Goal: Information Seeking & Learning: Learn about a topic

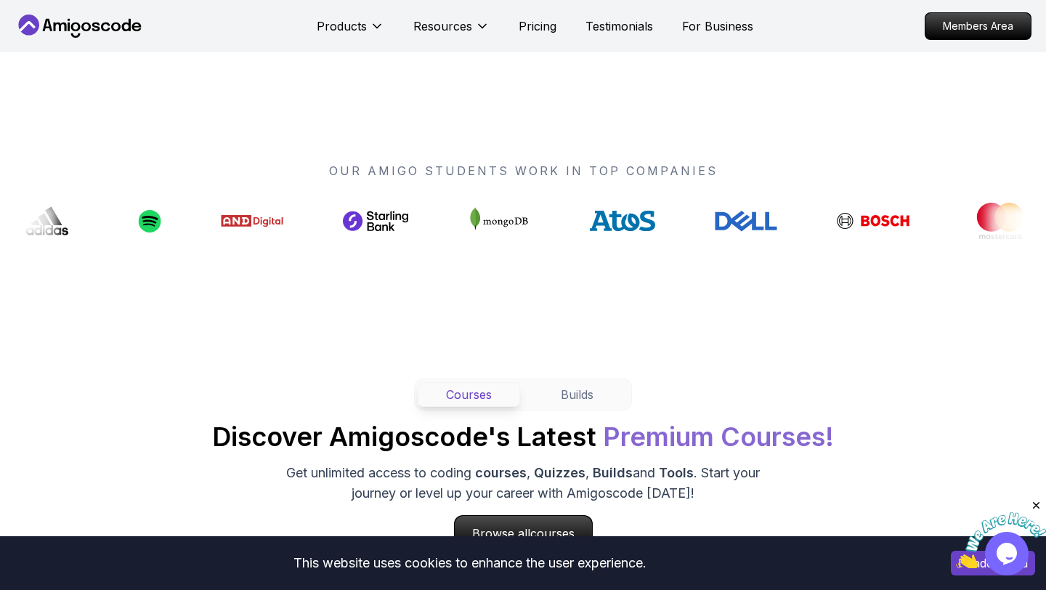
scroll to position [1045, 0]
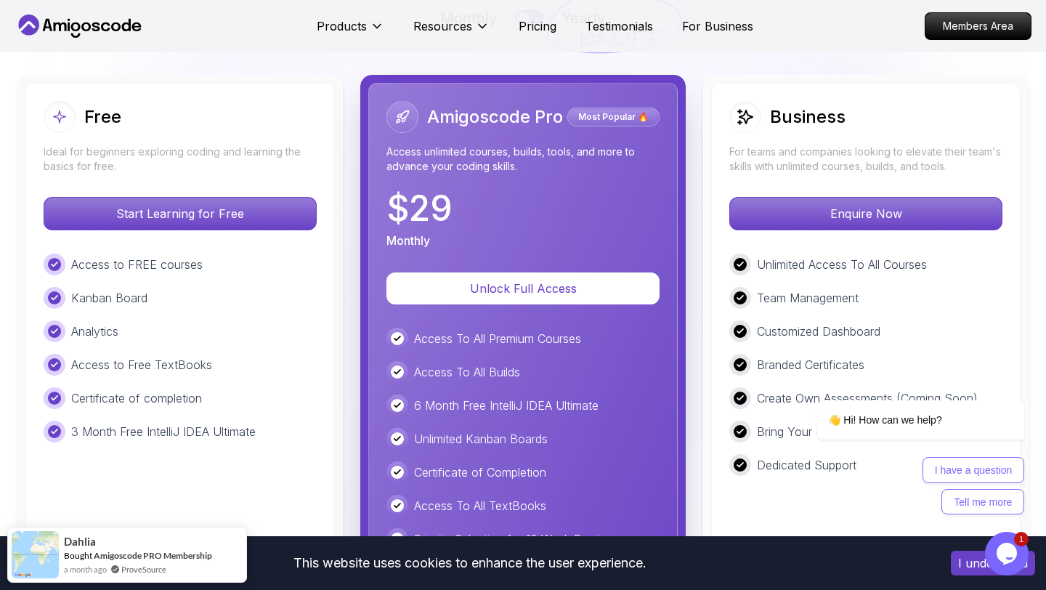
scroll to position [3325, 0]
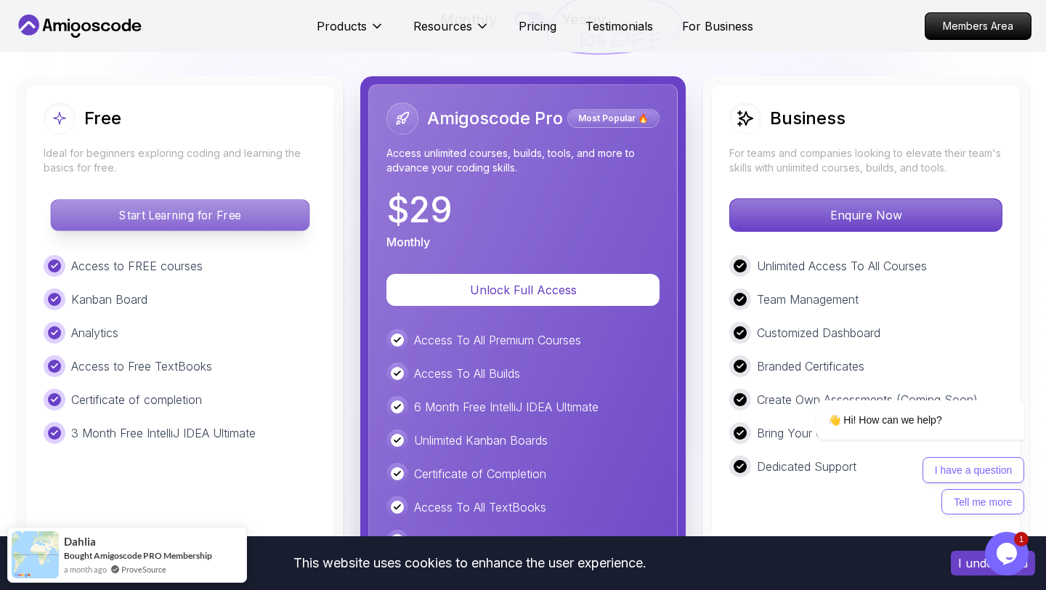
click at [268, 211] on p "Start Learning for Free" at bounding box center [180, 215] width 258 height 31
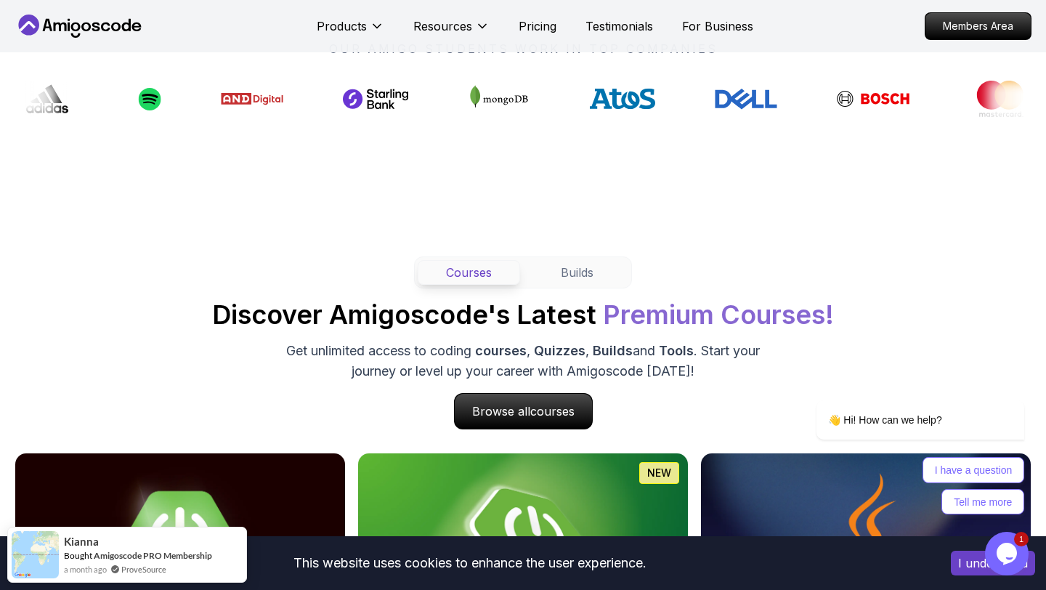
scroll to position [1160, 0]
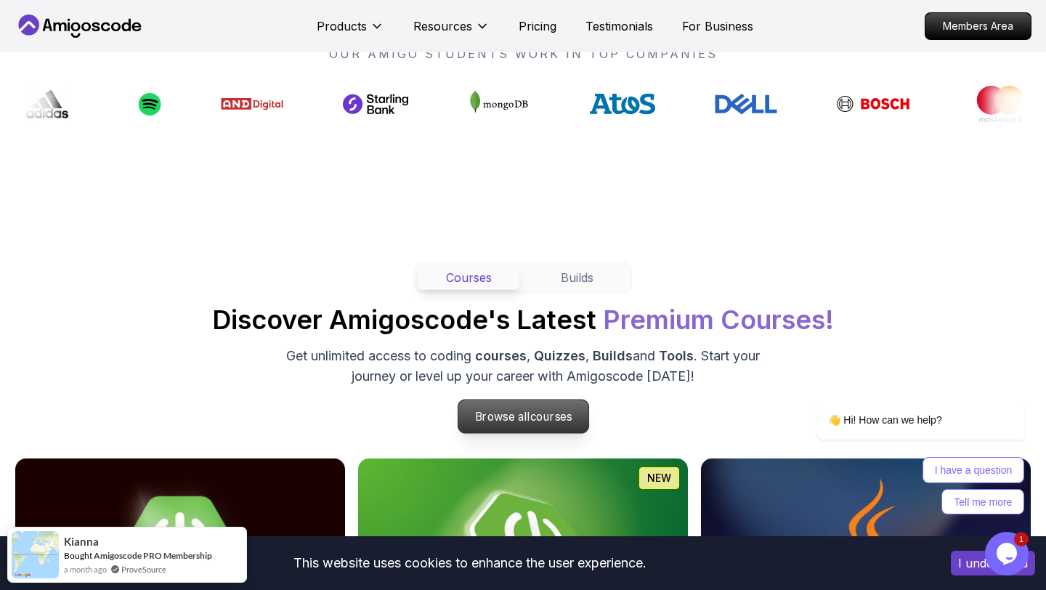
click at [545, 415] on span "courses" at bounding box center [551, 417] width 42 height 14
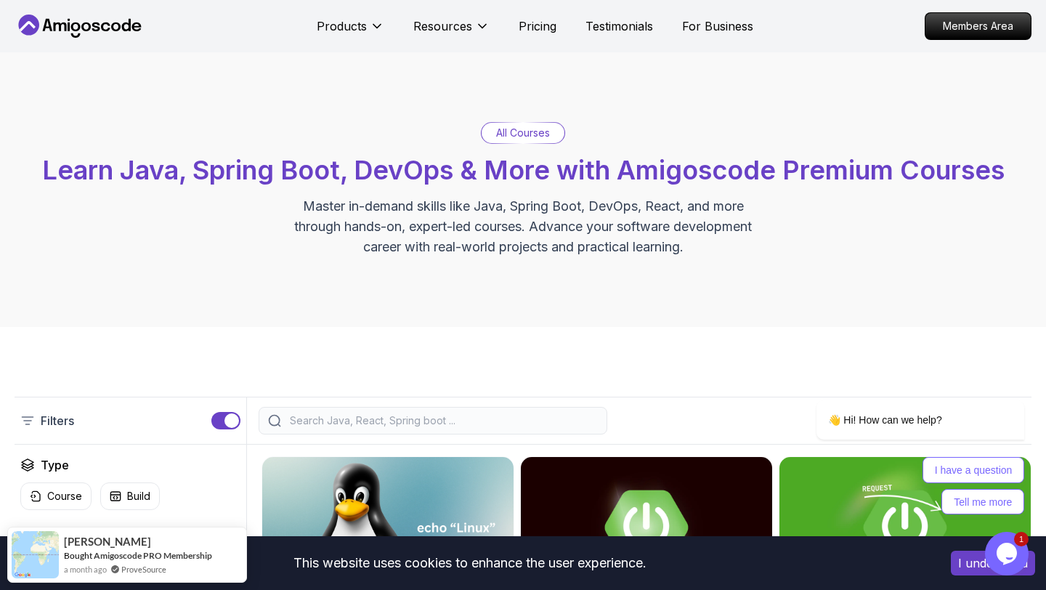
click at [350, 420] on input "search" at bounding box center [442, 420] width 311 height 15
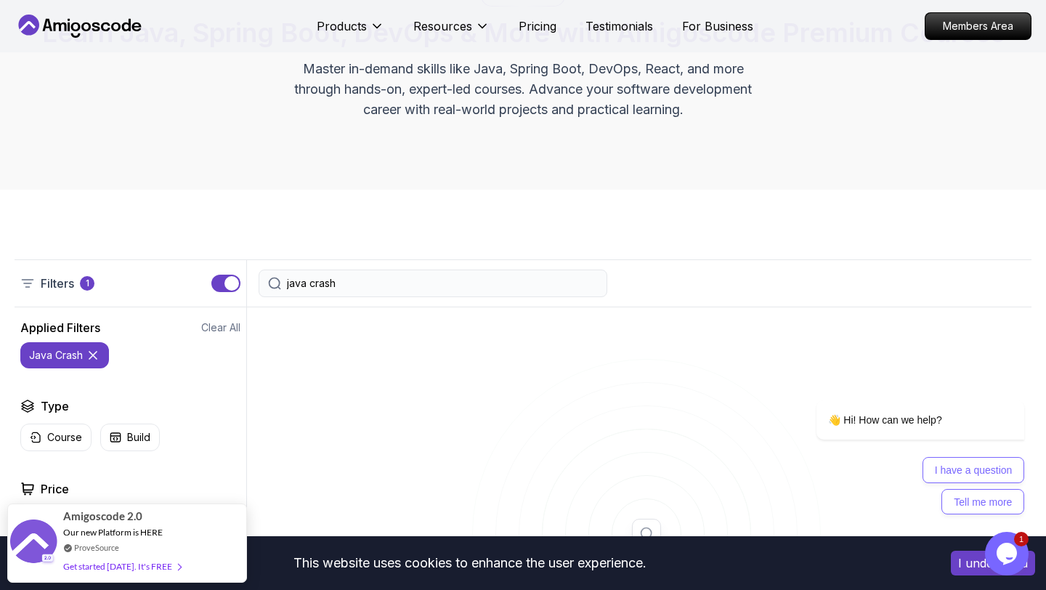
scroll to position [138, 0]
click at [320, 283] on input "java crash" at bounding box center [442, 282] width 311 height 15
type input "java"
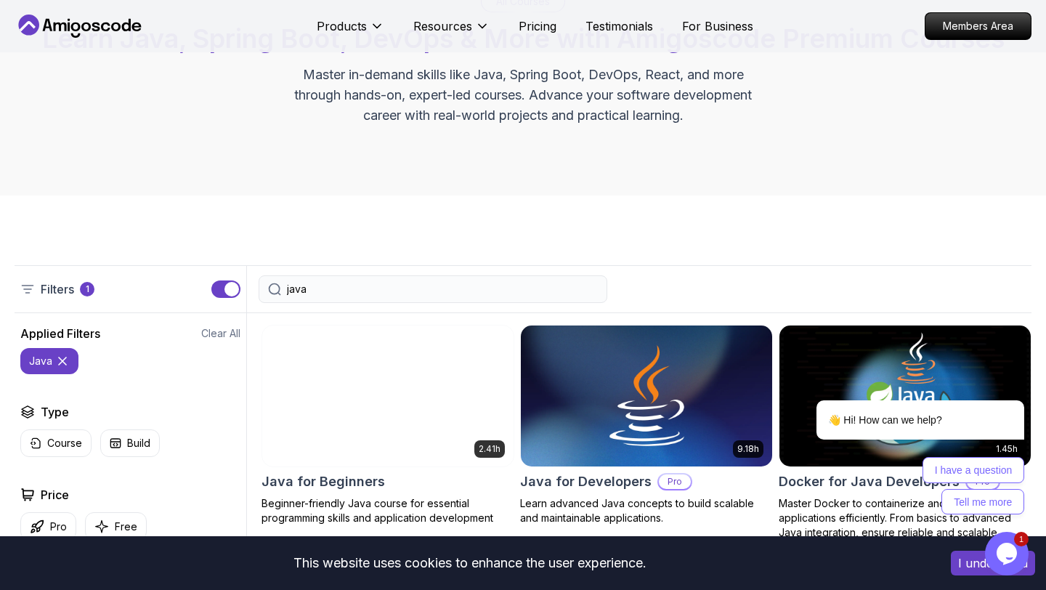
scroll to position [140, 0]
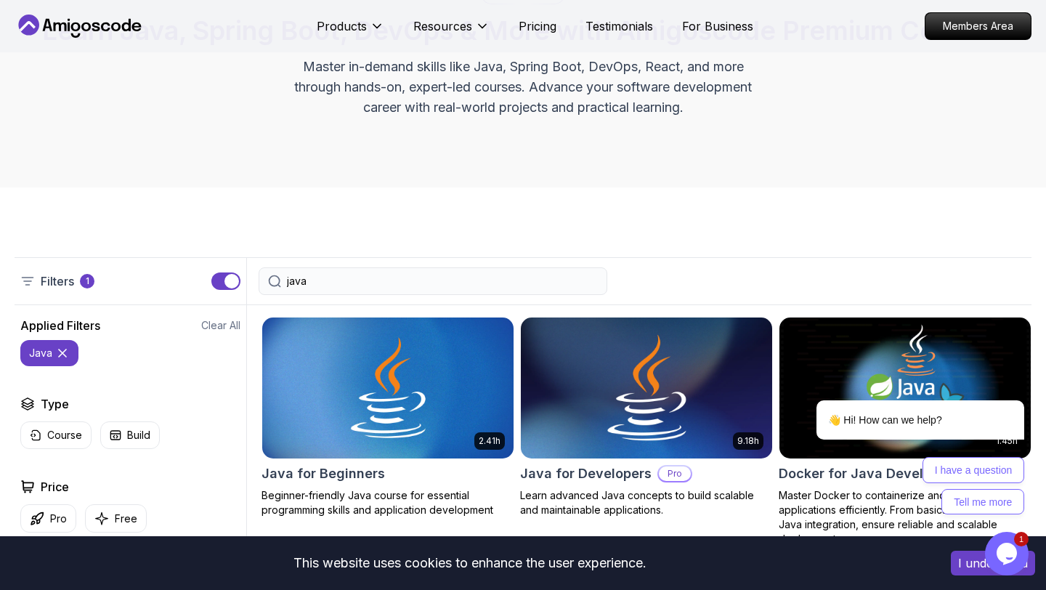
click at [645, 459] on div "9.18h Java for Developers Pro Learn advanced Java concepts to build scalable an…" at bounding box center [646, 417] width 253 height 201
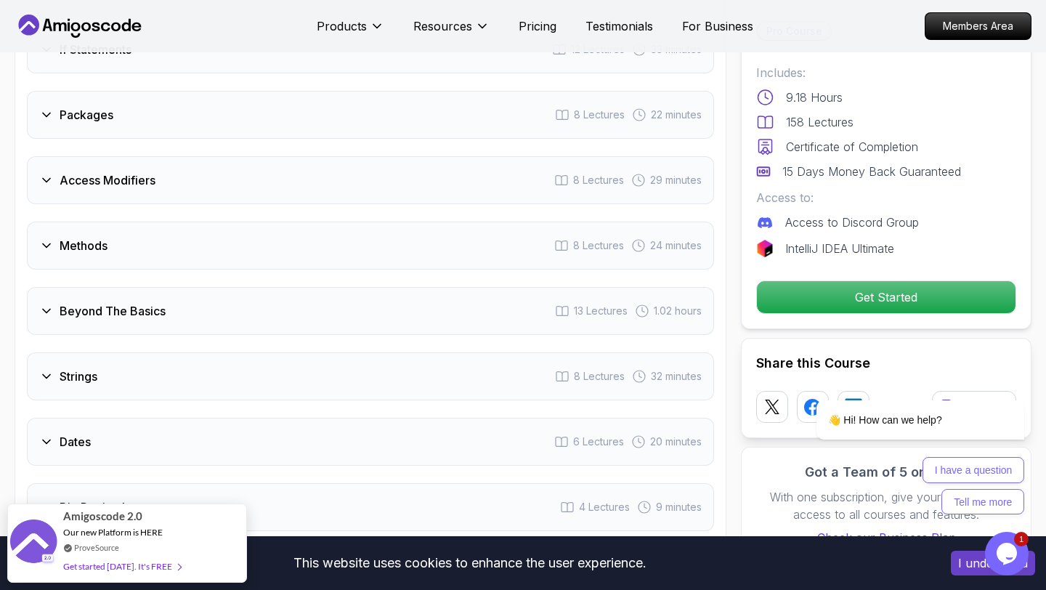
scroll to position [2164, 0]
